Goal: Task Accomplishment & Management: Use online tool/utility

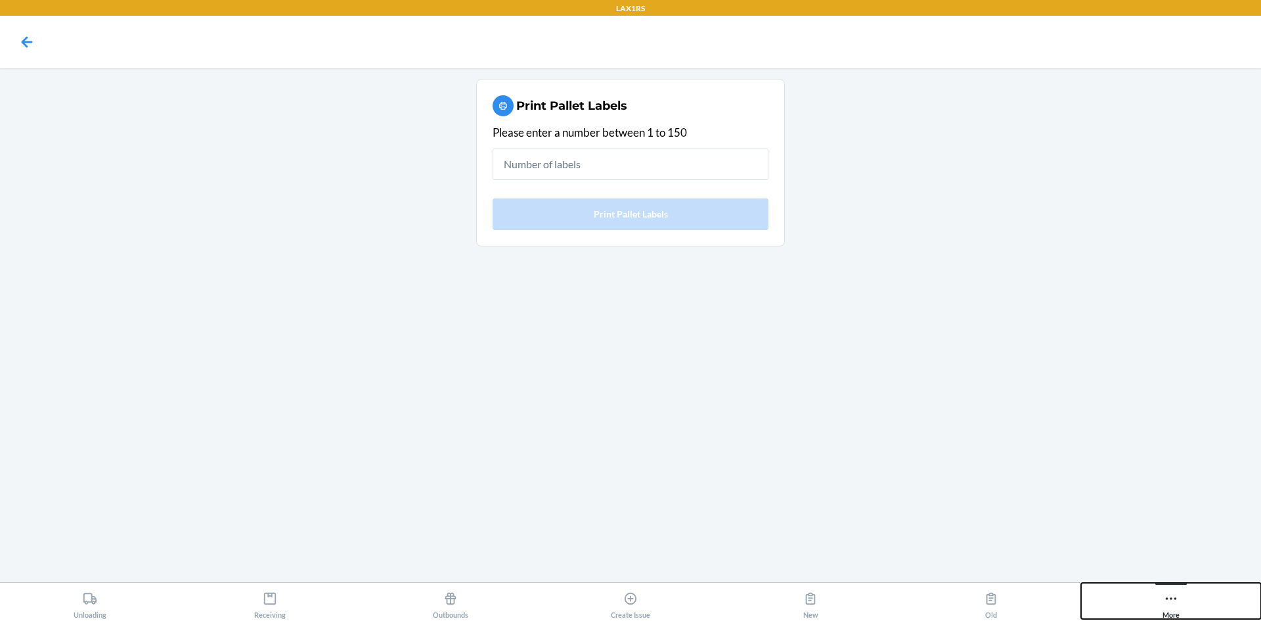
drag, startPoint x: 1211, startPoint y: 609, endPoint x: 1186, endPoint y: 609, distance: 25.6
click at [1210, 609] on button "More" at bounding box center [1171, 601] width 180 height 36
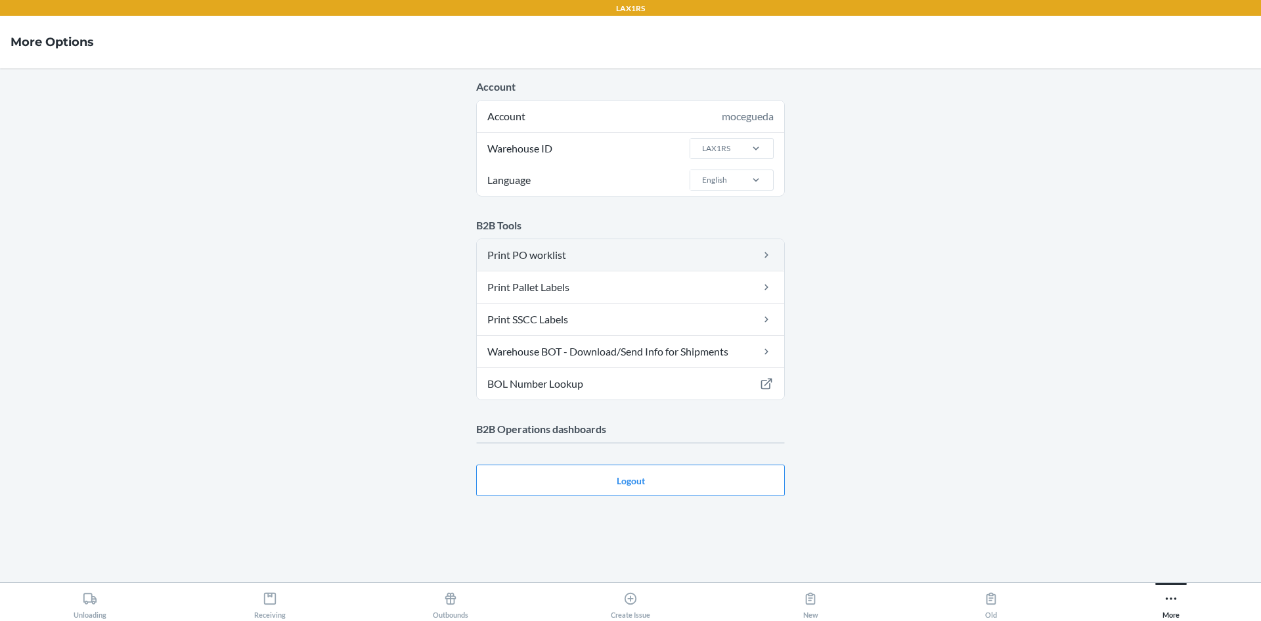
click at [672, 246] on link "Print PO worklist" at bounding box center [630, 255] width 307 height 32
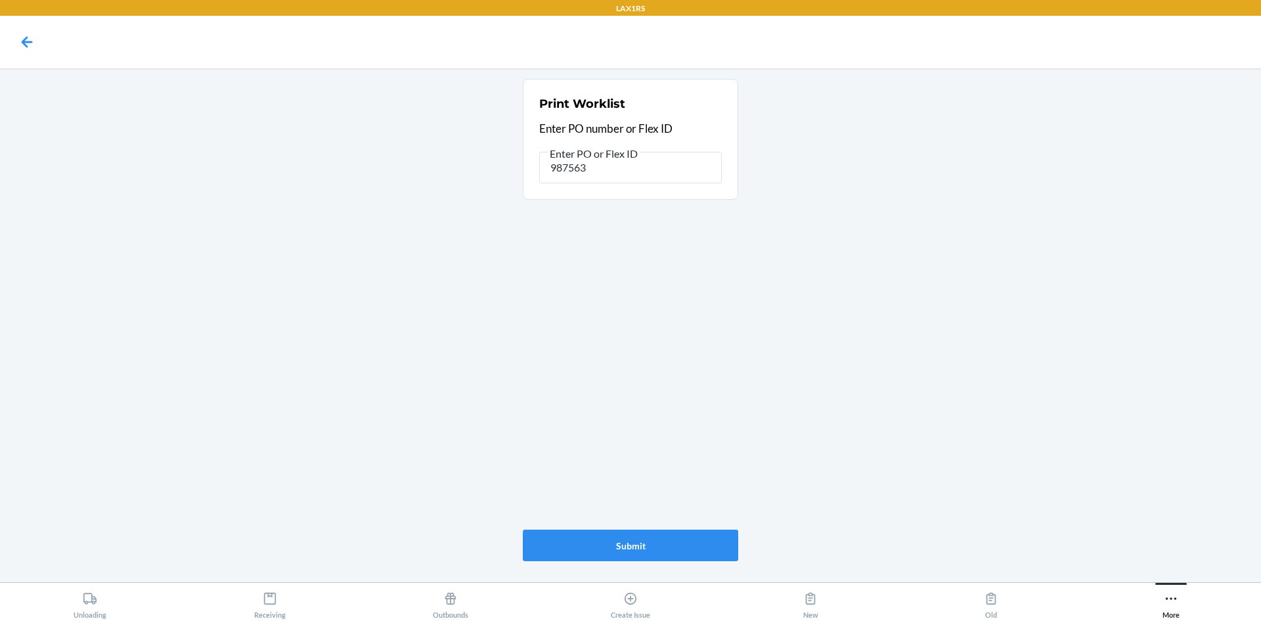
type input "9875634"
click at [628, 156] on span "Enter PO or Flex ID" at bounding box center [594, 153] width 92 height 13
click at [628, 156] on input "9875634" at bounding box center [630, 168] width 183 height 32
type input "9"
